Goal: Task Accomplishment & Management: Manage account settings

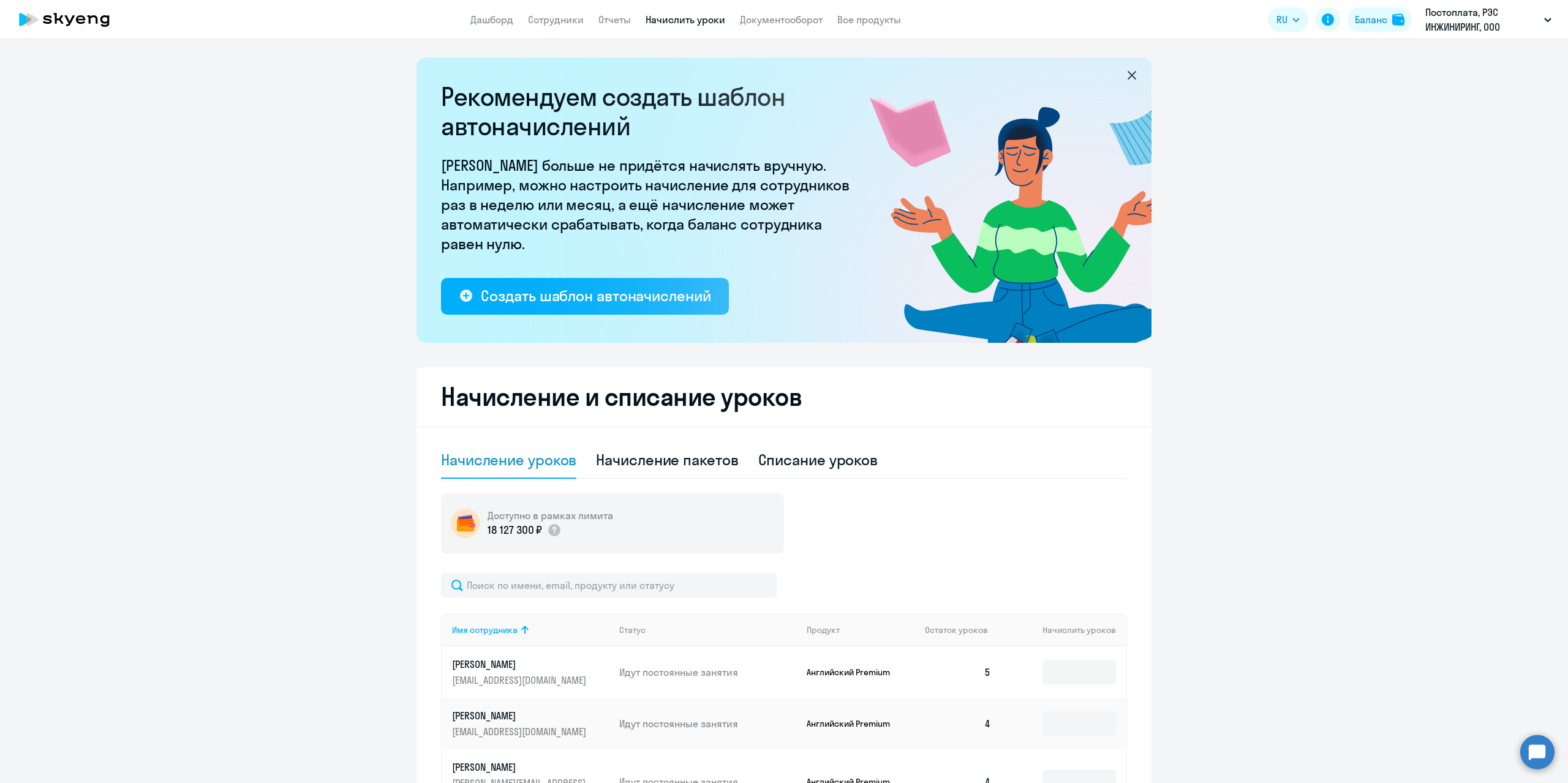
select select "10"
click at [1377, 67] on li "Постоплата, РЭС ИНЖИНИРИНГ, ООО" at bounding box center [1439, 57] width 238 height 31
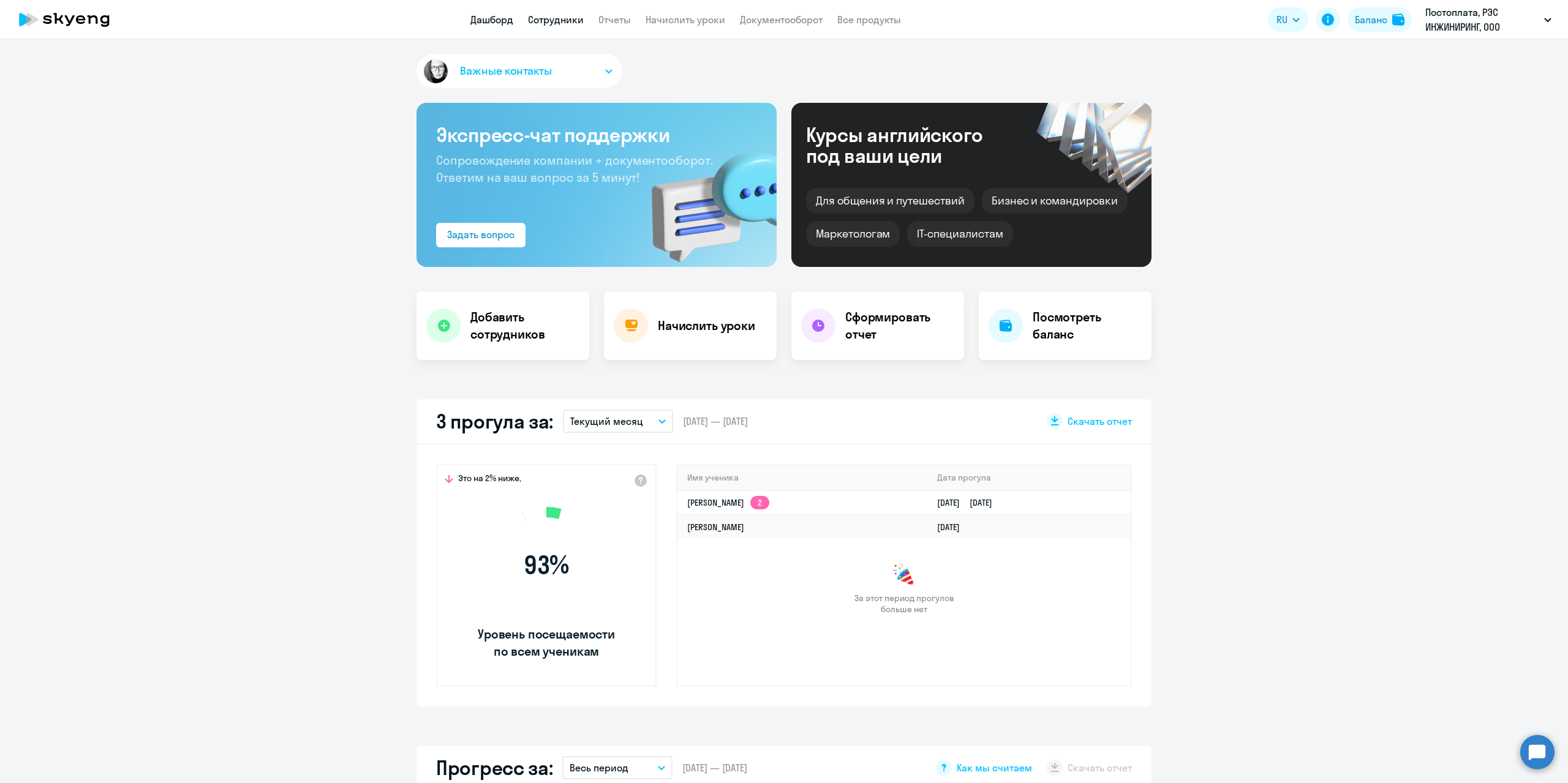
click at [577, 22] on link "Сотрудники" at bounding box center [555, 20] width 56 height 13
select select "30"
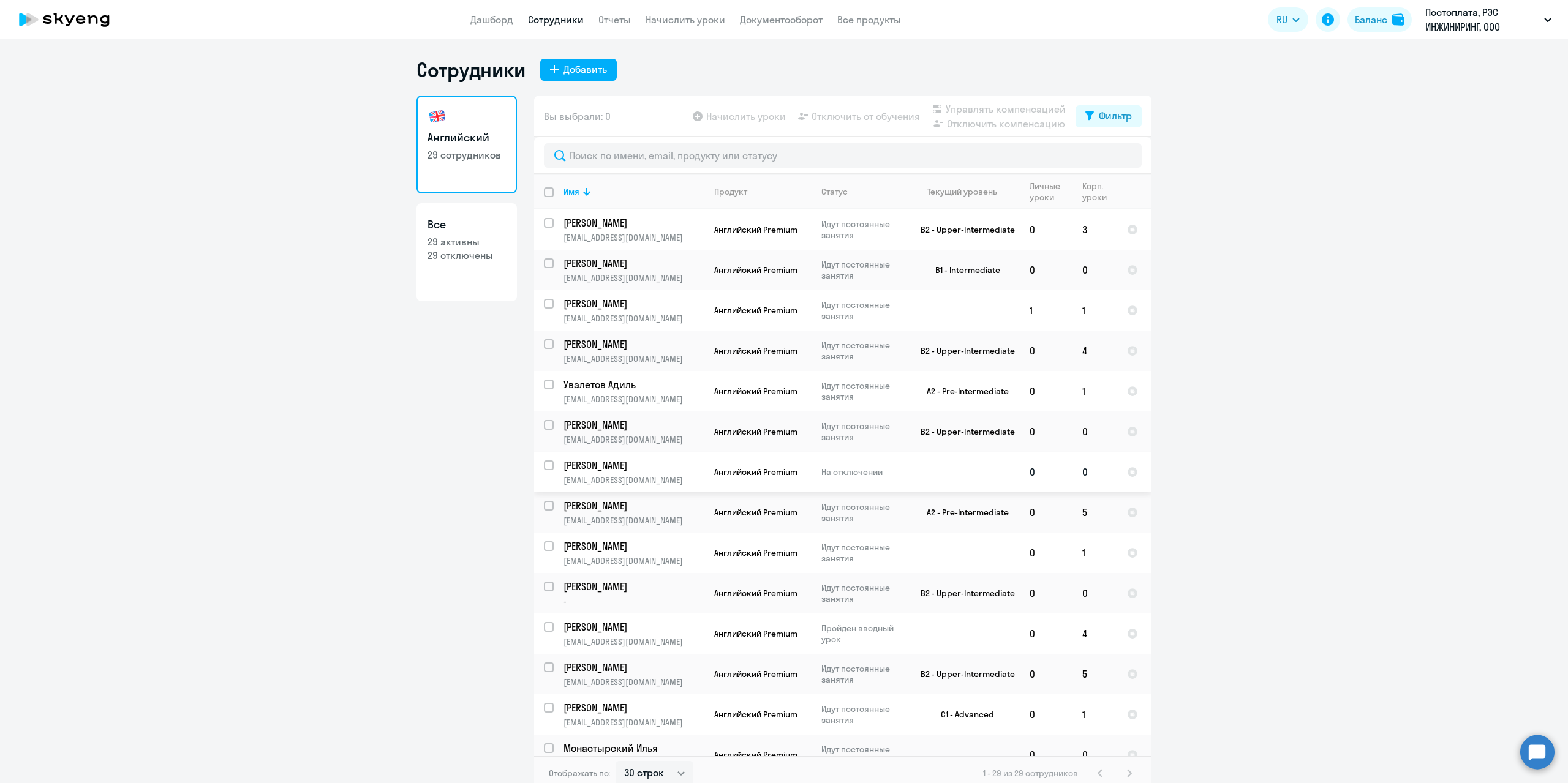
click at [547, 466] on input "select row 42177903" at bounding box center [555, 473] width 24 height 24
checkbox input "true"
click at [728, 113] on span "Начислить уроки" at bounding box center [746, 116] width 80 height 15
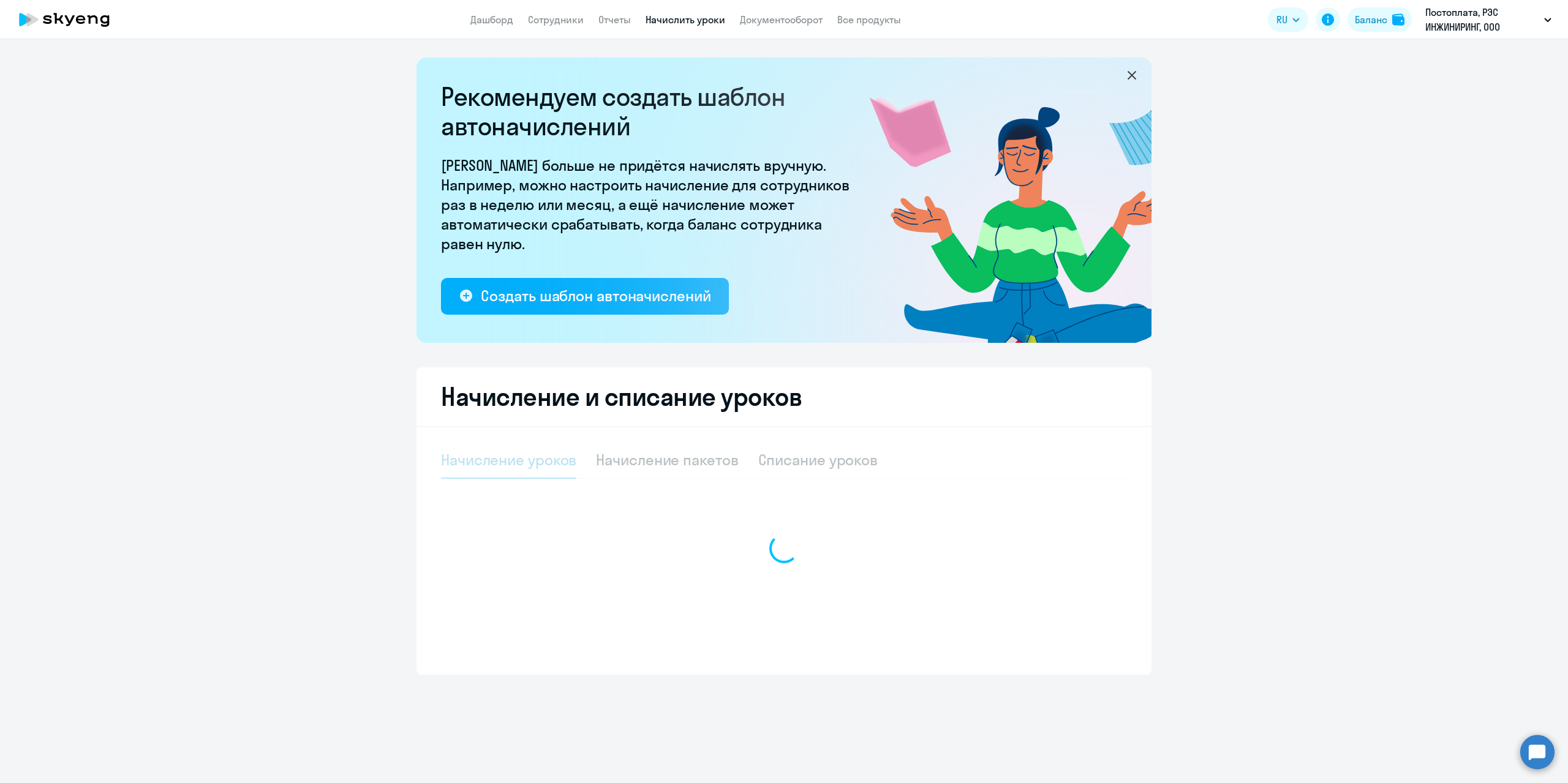
select select "10"
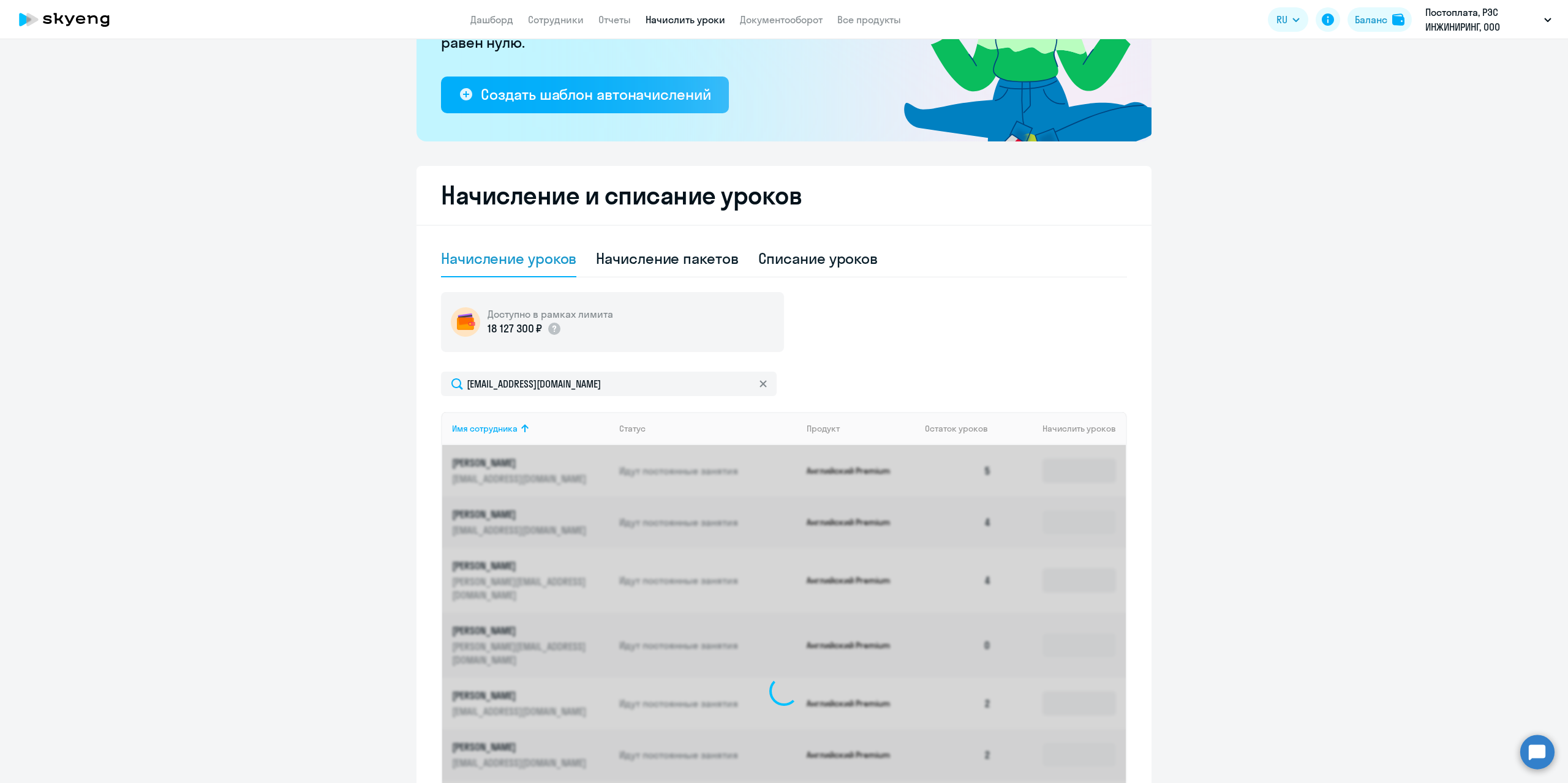
scroll to position [117, 0]
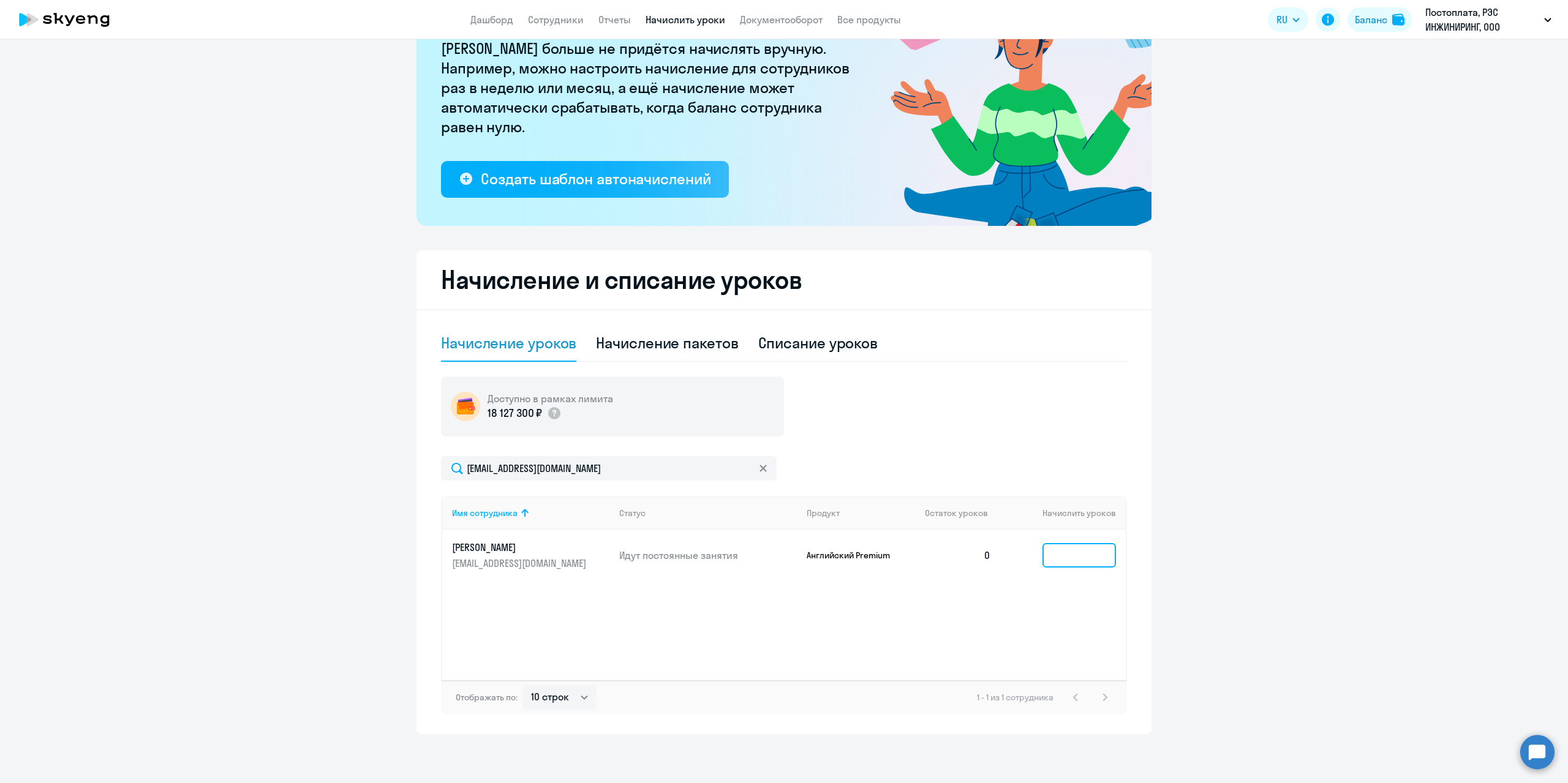
click at [1063, 560] on input at bounding box center [1078, 555] width 73 height 24
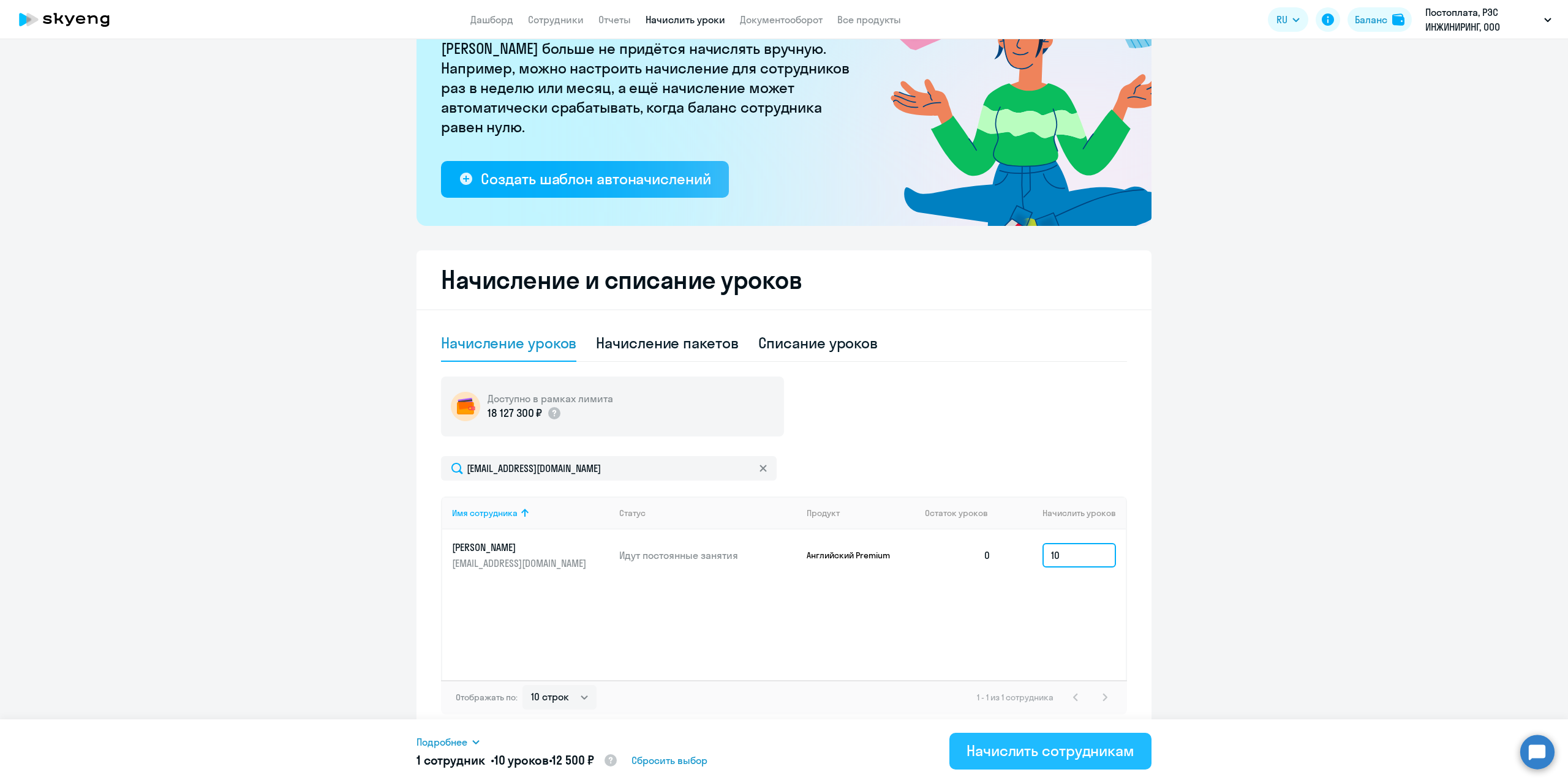
type input "10"
click at [1032, 759] on div "Начислить сотрудникам" at bounding box center [1050, 751] width 168 height 20
